Goal: Task Accomplishment & Management: Use online tool/utility

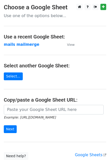
click at [86, 50] on main "Choose a Google Sheet Use one of the options below... Use a recent Google Sheet…" at bounding box center [55, 82] width 110 height 156
click at [25, 42] on strong "mails mailmerge" at bounding box center [21, 44] width 35 height 5
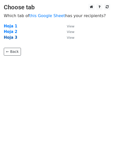
click at [12, 38] on strong "Hoja 3" at bounding box center [11, 37] width 14 height 5
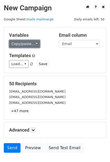
click at [32, 45] on link "Copy/paste..." at bounding box center [24, 44] width 31 height 8
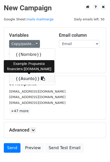
click at [29, 78] on link "{{Asunto}}" at bounding box center [31, 79] width 45 height 8
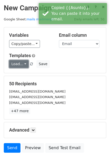
click at [20, 61] on link "Load..." at bounding box center [18, 64] width 19 height 8
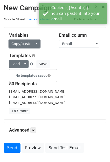
click at [20, 44] on link "Copy/paste..." at bounding box center [24, 44] width 31 height 8
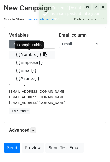
click at [24, 56] on link "{{Nombre}}" at bounding box center [31, 55] width 45 height 8
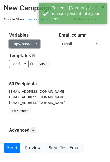
click at [23, 44] on link "Copy/paste..." at bounding box center [24, 44] width 31 height 8
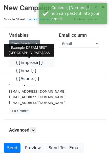
drag, startPoint x: 27, startPoint y: 63, endPoint x: 15, endPoint y: 63, distance: 12.4
click at [27, 62] on link "{{Empresa}}" at bounding box center [31, 63] width 45 height 8
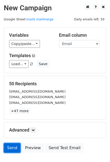
click at [10, 145] on link "Send" at bounding box center [12, 148] width 17 height 10
